Goal: Communication & Community: Participate in discussion

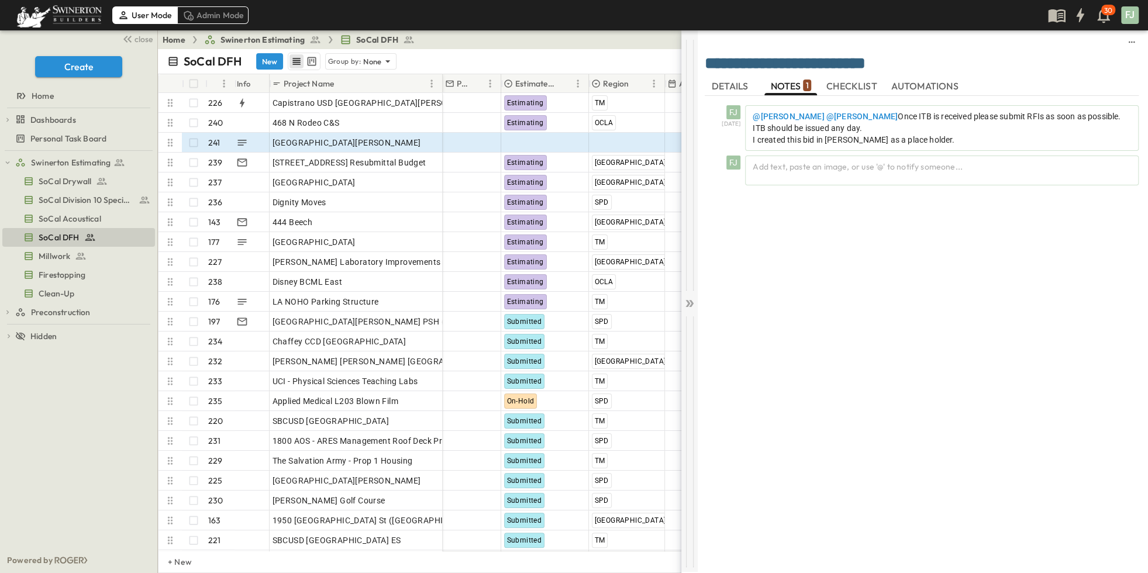
click at [689, 300] on icon at bounding box center [687, 303] width 5 height 7
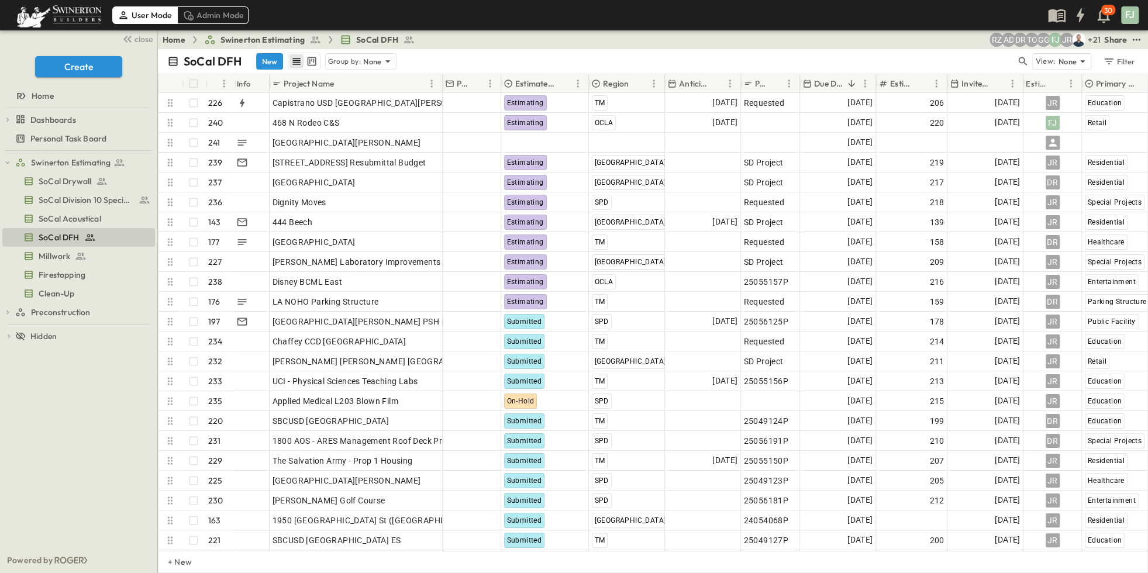
click at [78, 441] on div "Swinerton Estimating SoCal Drywall SoCal Division 10 Specialties SoCal Acoustic…" at bounding box center [78, 349] width 157 height 396
